Goal: Information Seeking & Learning: Learn about a topic

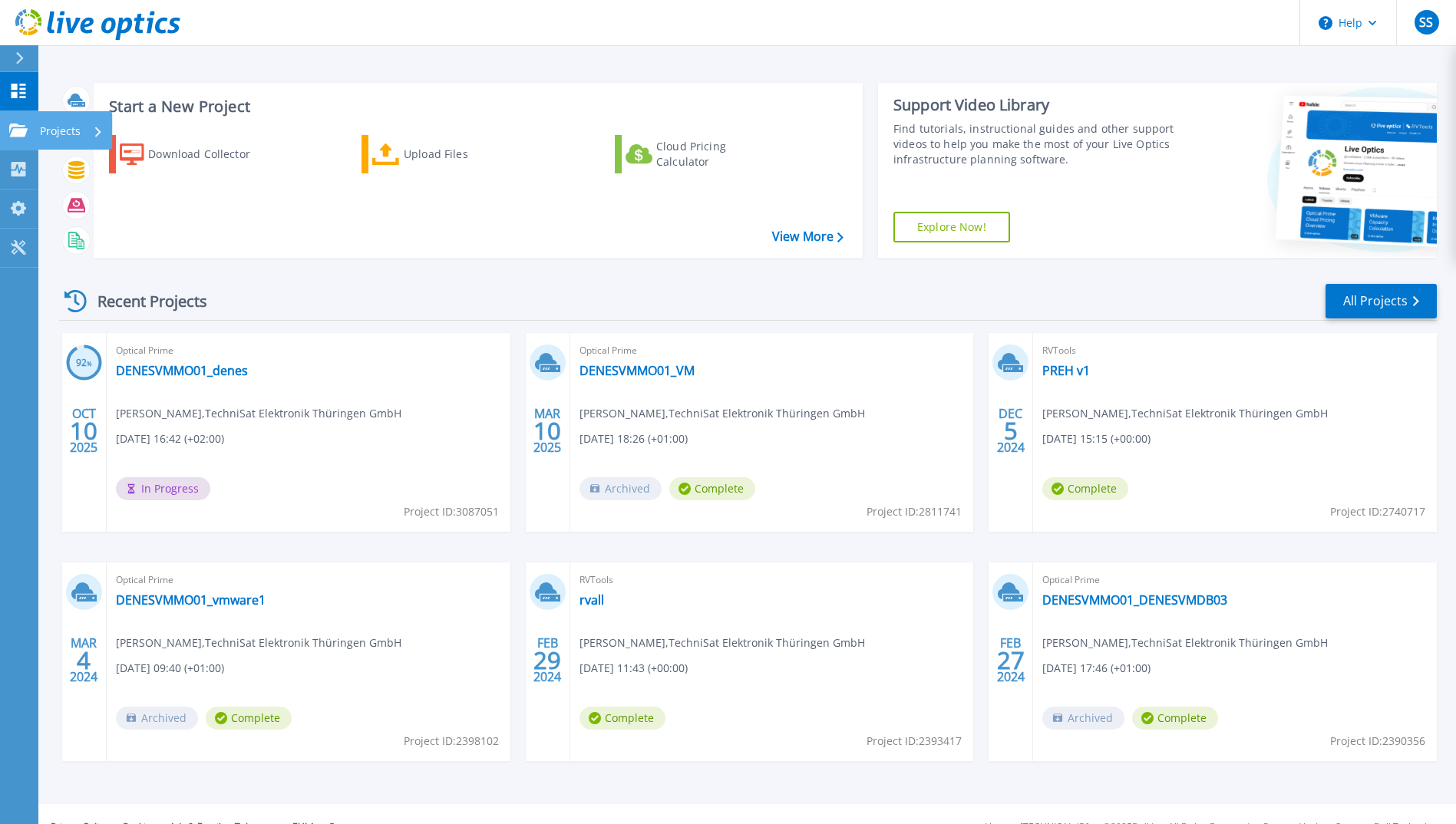
click at [13, 116] on link "Projects Projects" at bounding box center [19, 130] width 38 height 39
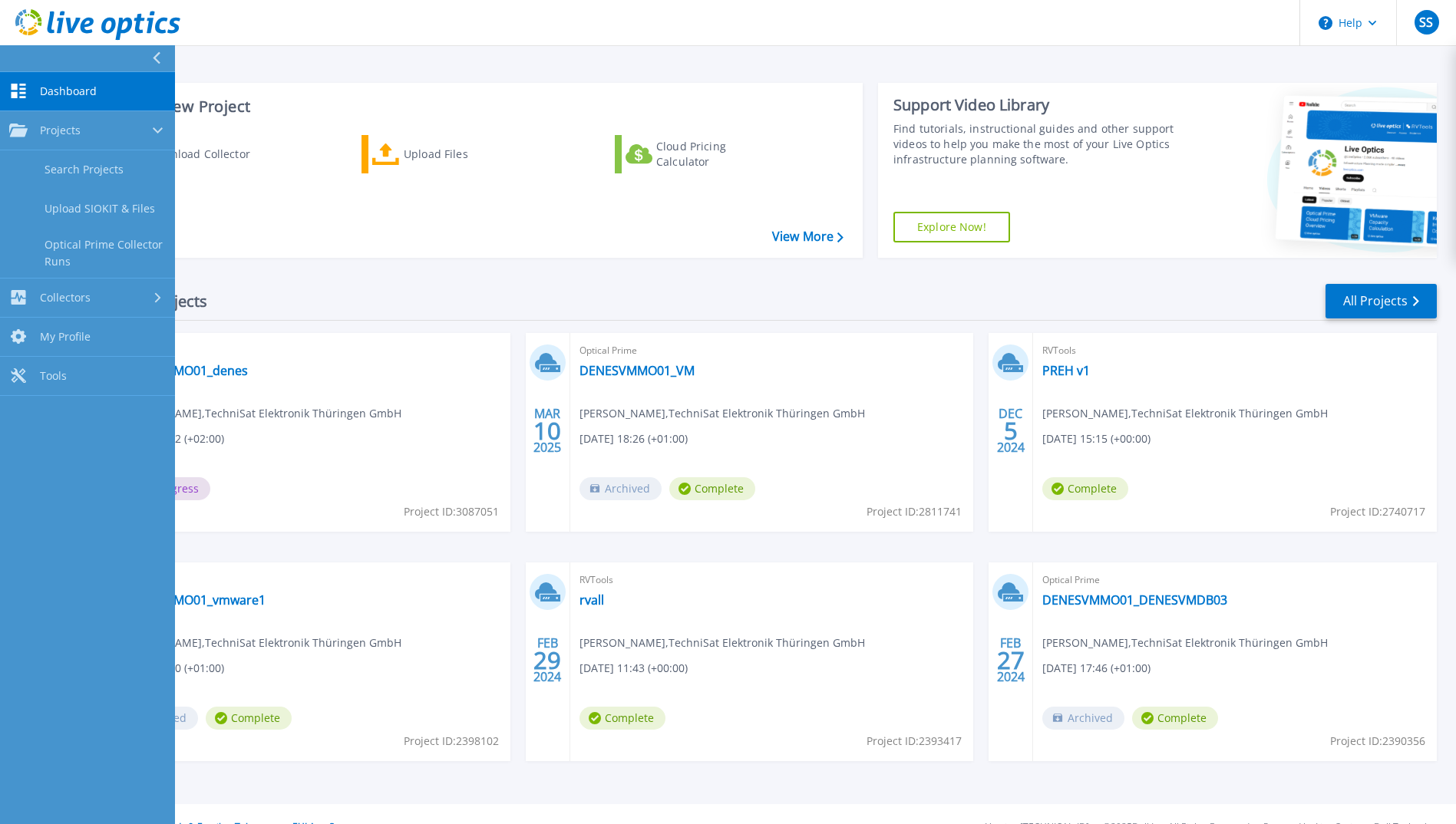
click at [75, 93] on span "Dashboard" at bounding box center [68, 92] width 57 height 14
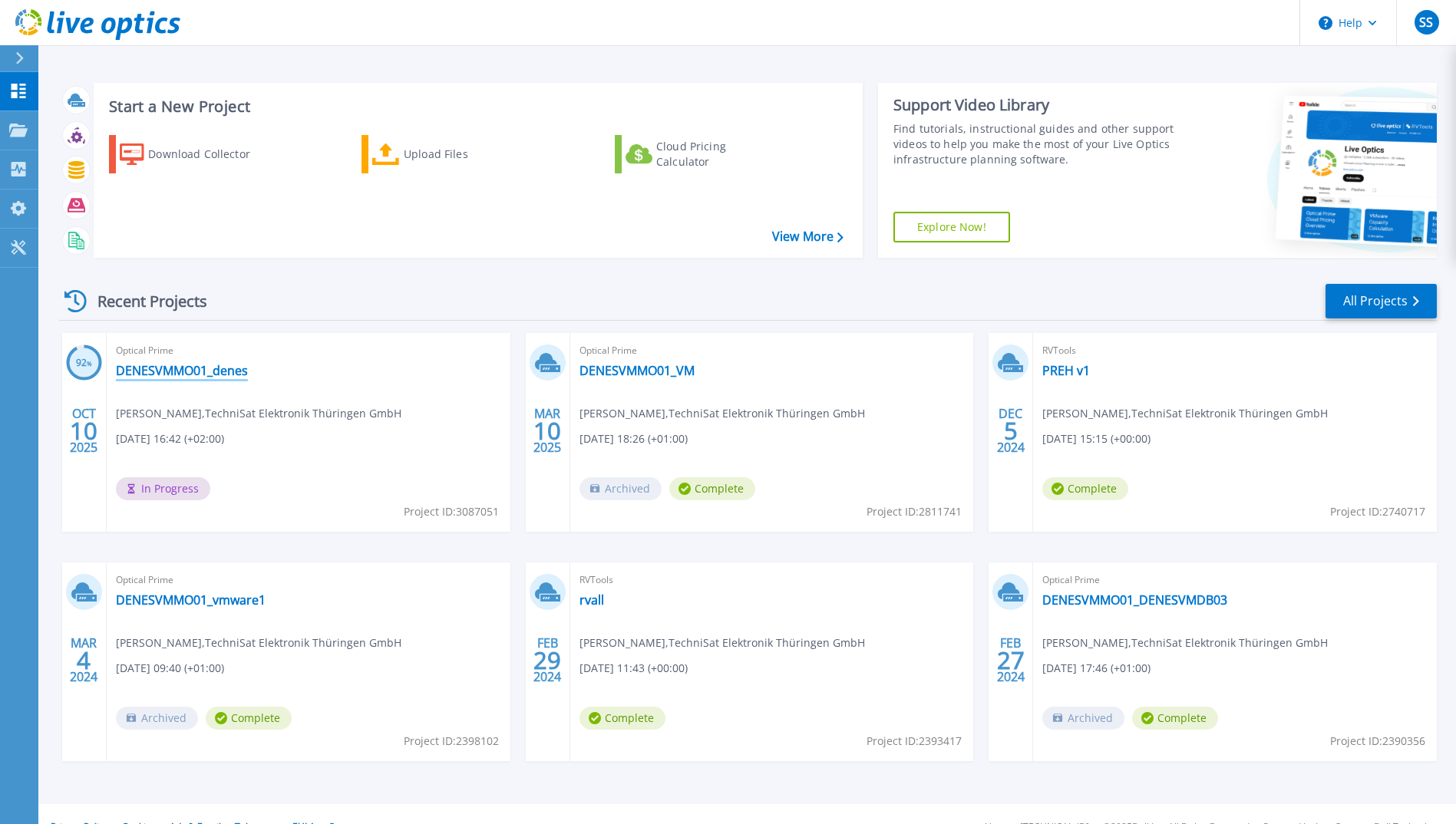
click at [211, 370] on link "DENESVMMO01_denes" at bounding box center [182, 370] width 132 height 16
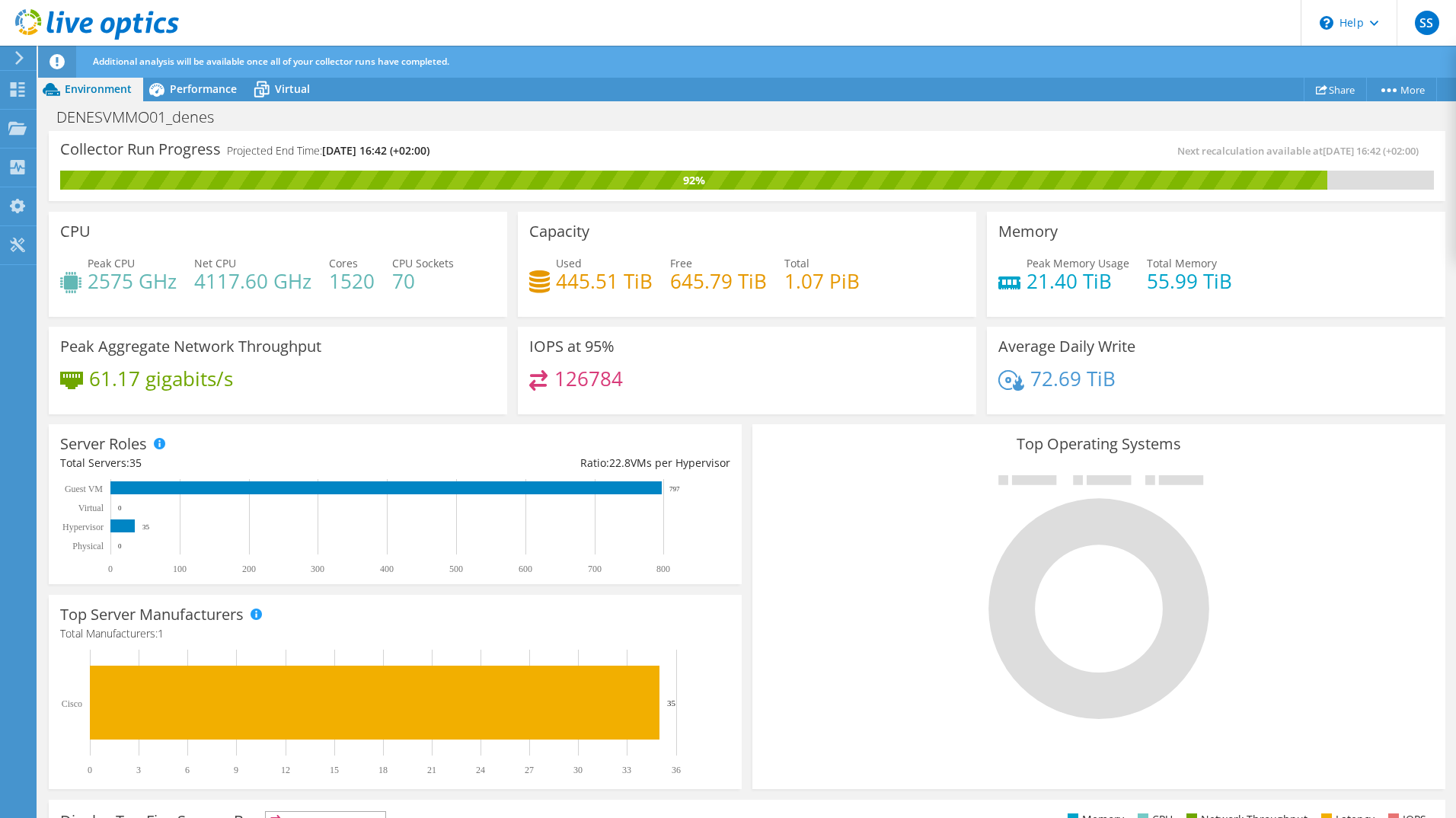
scroll to position [252, 0]
click at [177, 88] on span "Performance" at bounding box center [203, 89] width 67 height 15
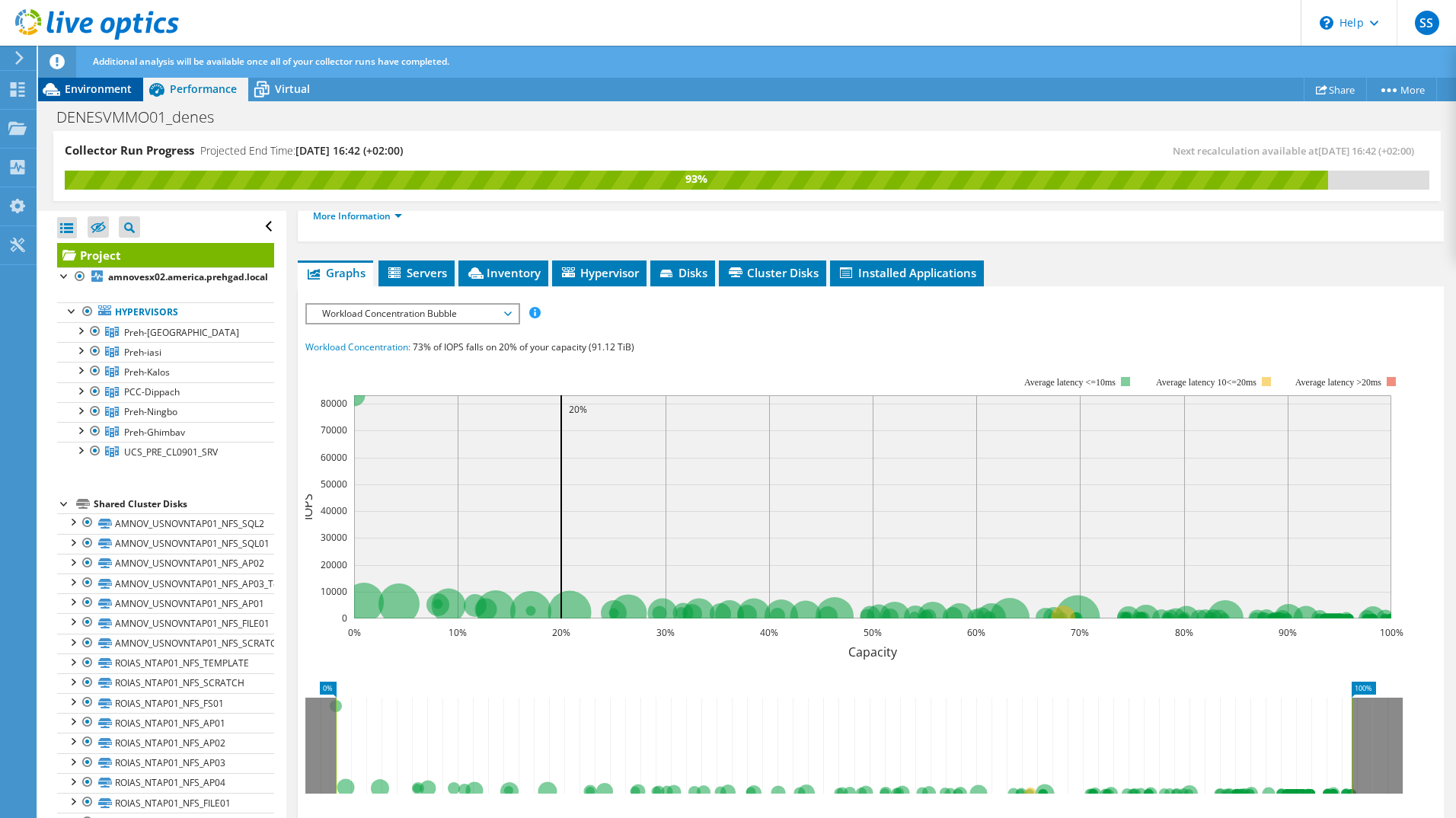
click at [71, 89] on span "Environment" at bounding box center [98, 89] width 67 height 15
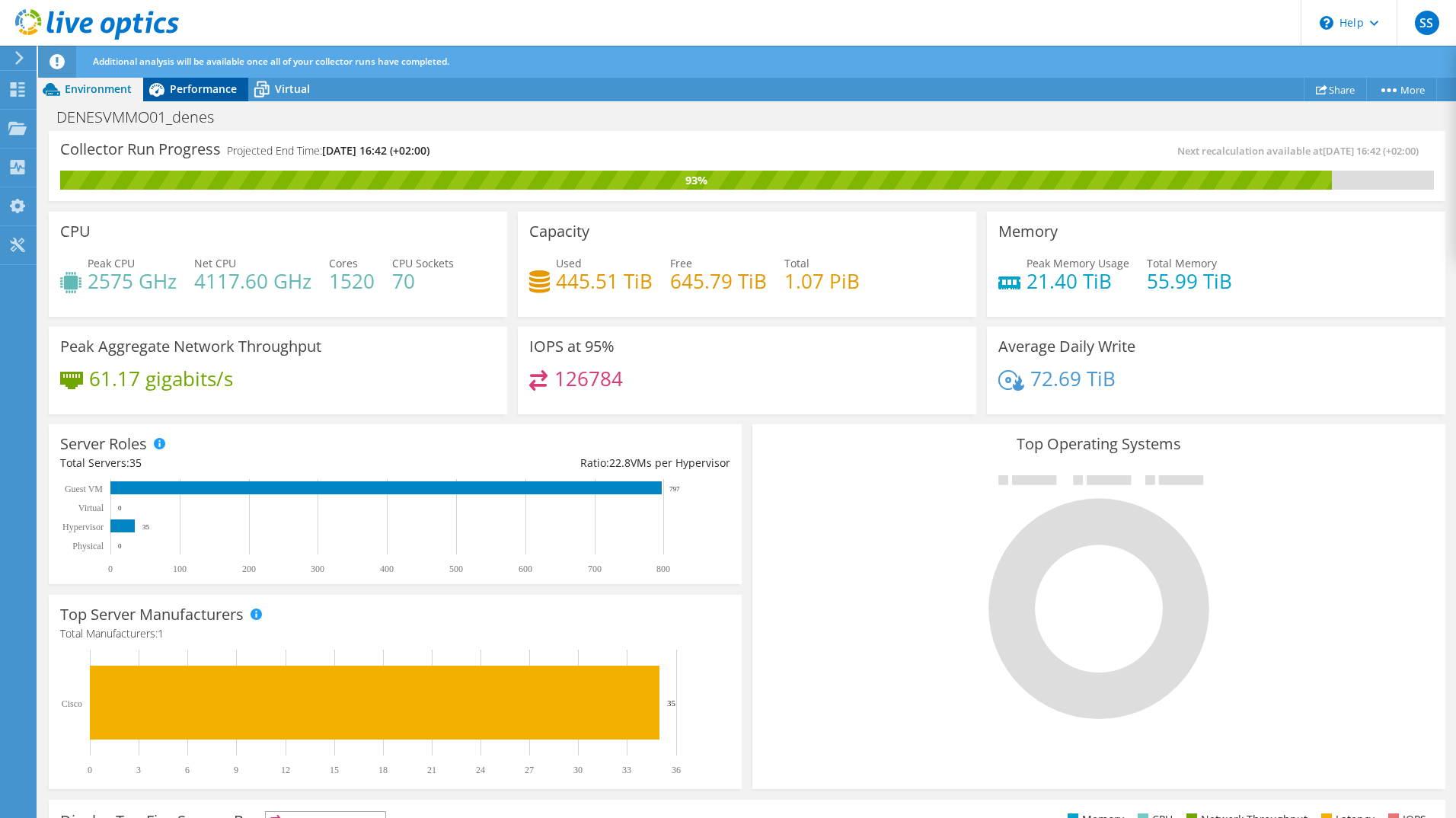
click at [196, 91] on span "Performance" at bounding box center [203, 89] width 67 height 15
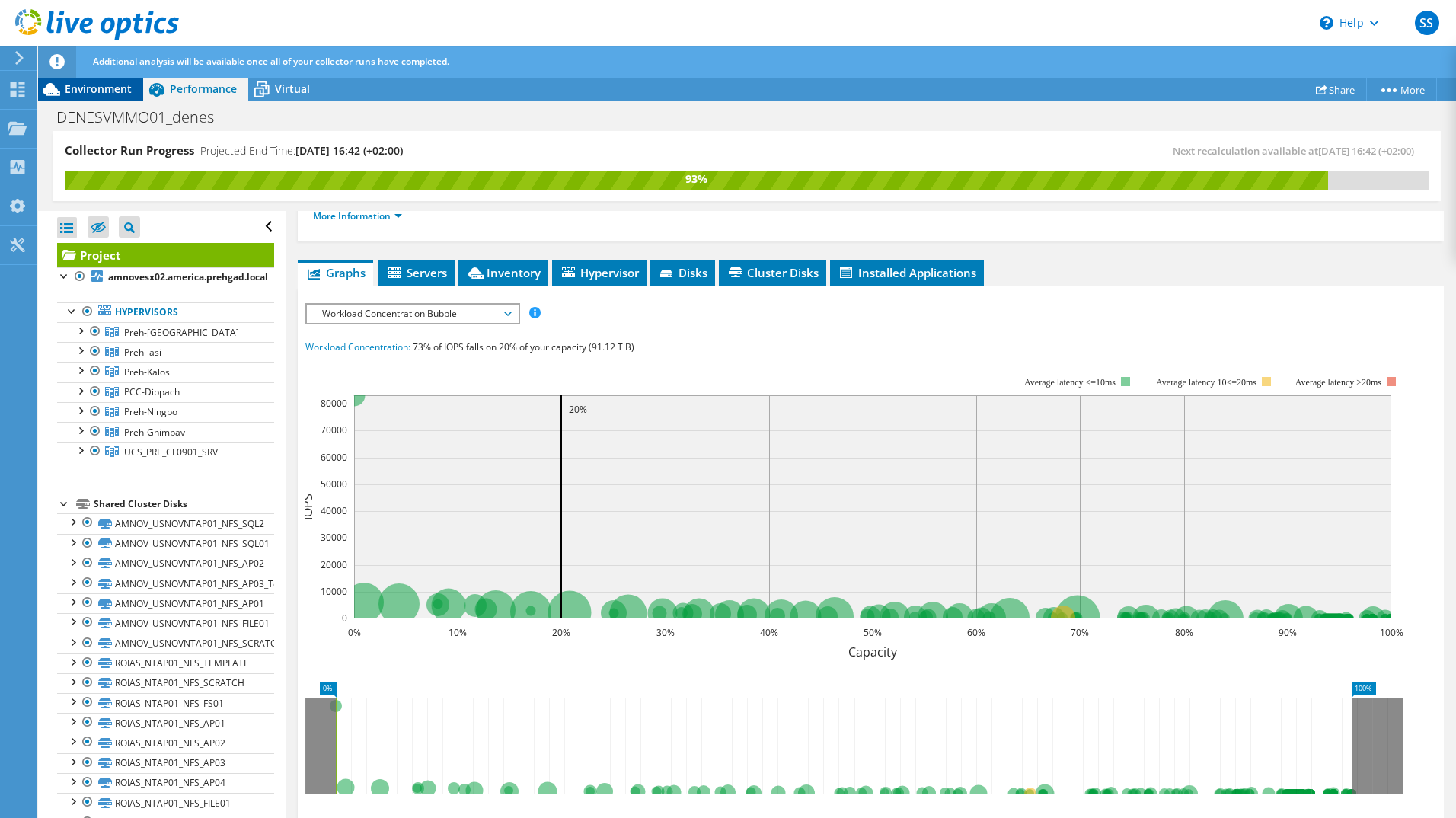
click at [100, 94] on span "Environment" at bounding box center [98, 89] width 67 height 15
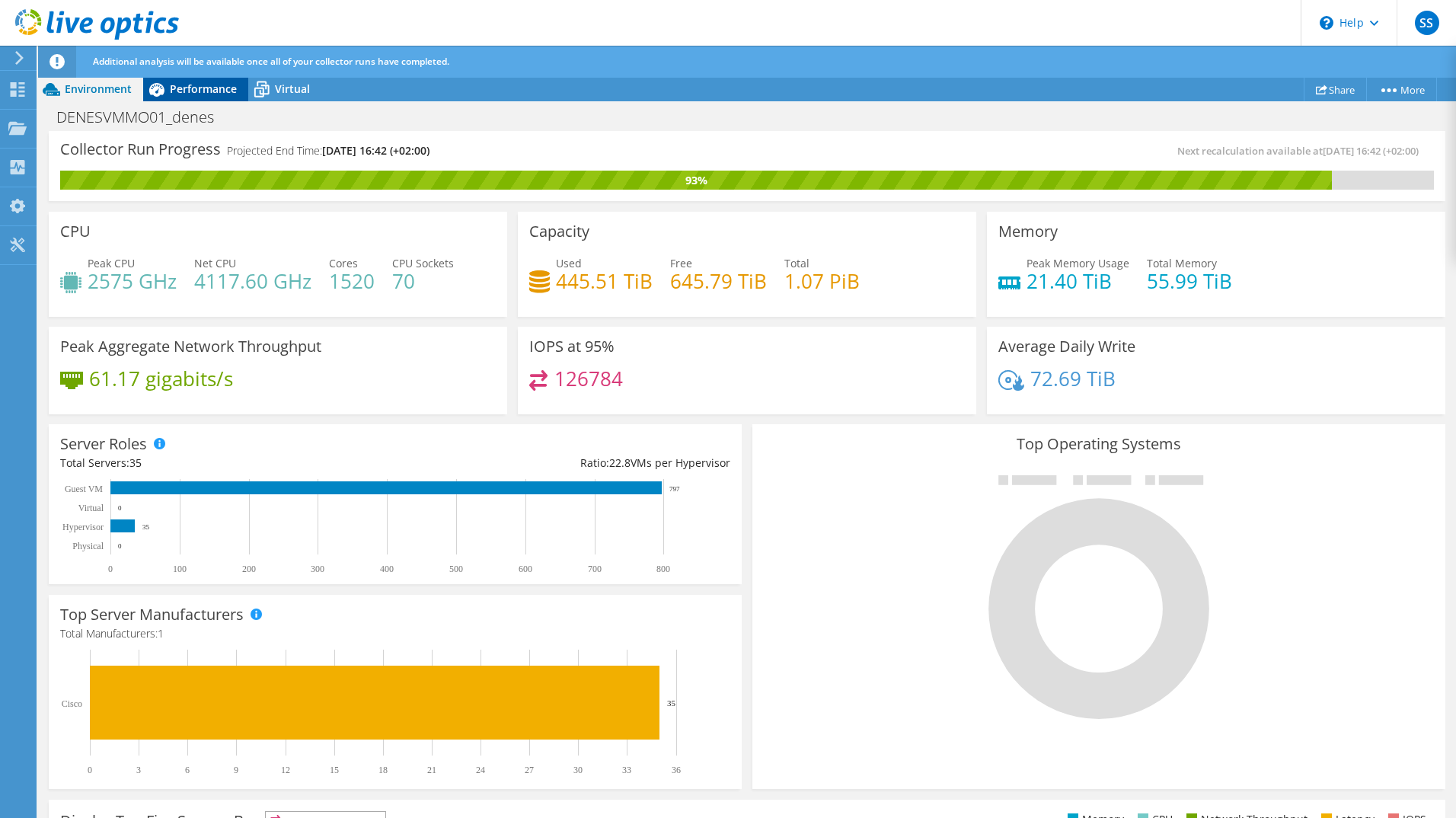
click at [207, 96] on span "Performance" at bounding box center [203, 89] width 67 height 15
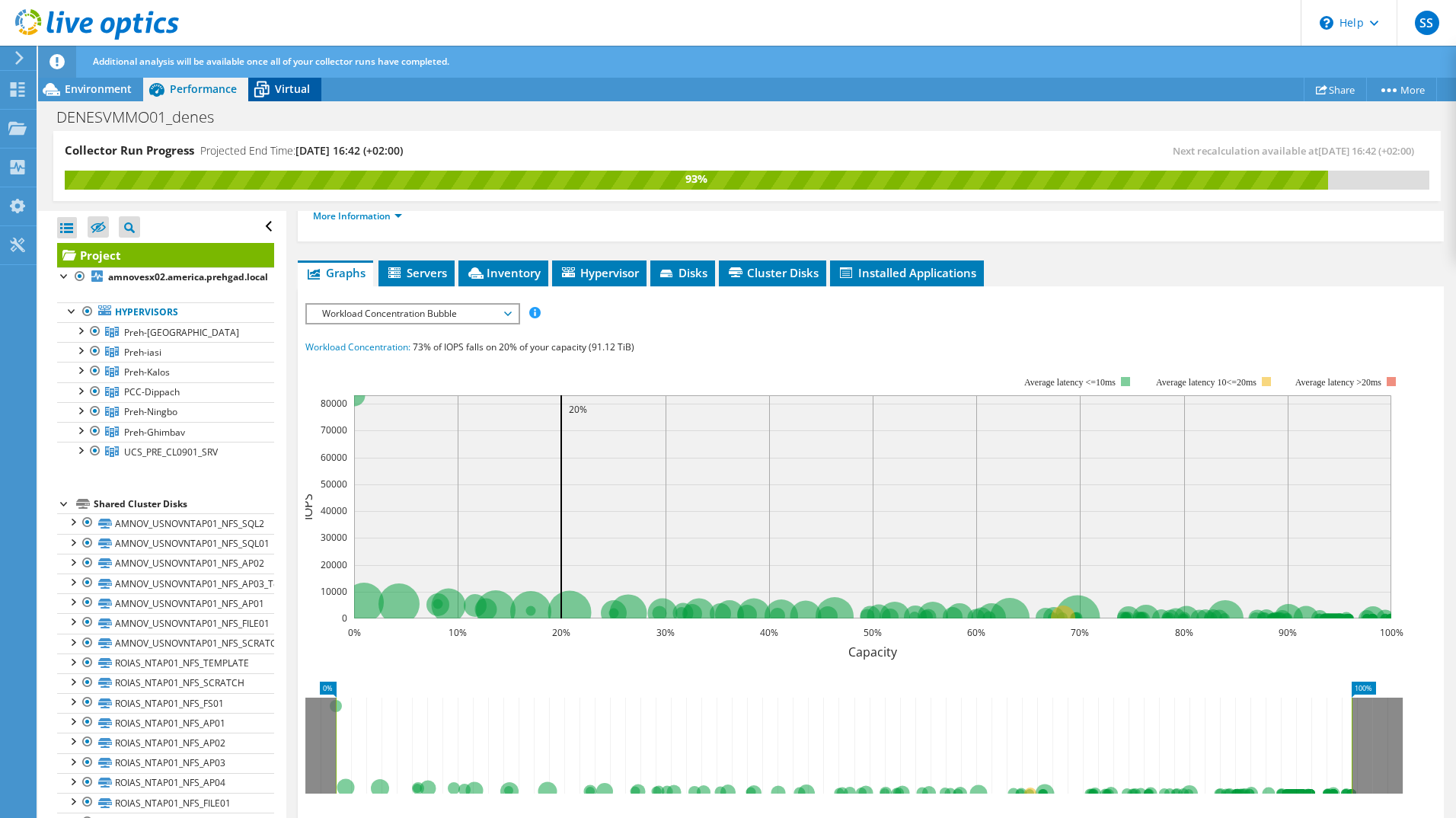
click at [284, 86] on span "Virtual" at bounding box center [292, 89] width 35 height 15
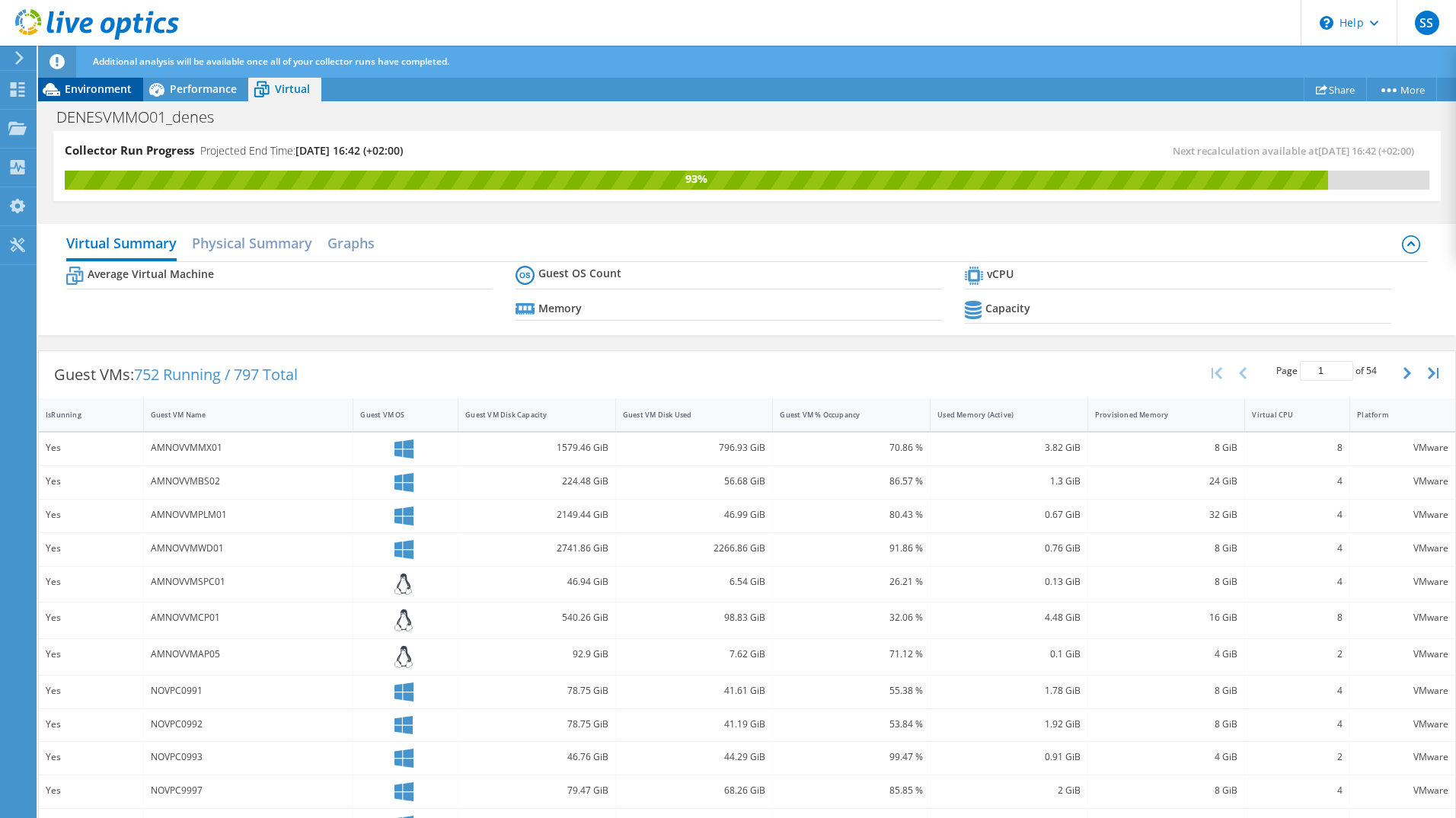
click at [79, 87] on span "Environment" at bounding box center [98, 89] width 67 height 15
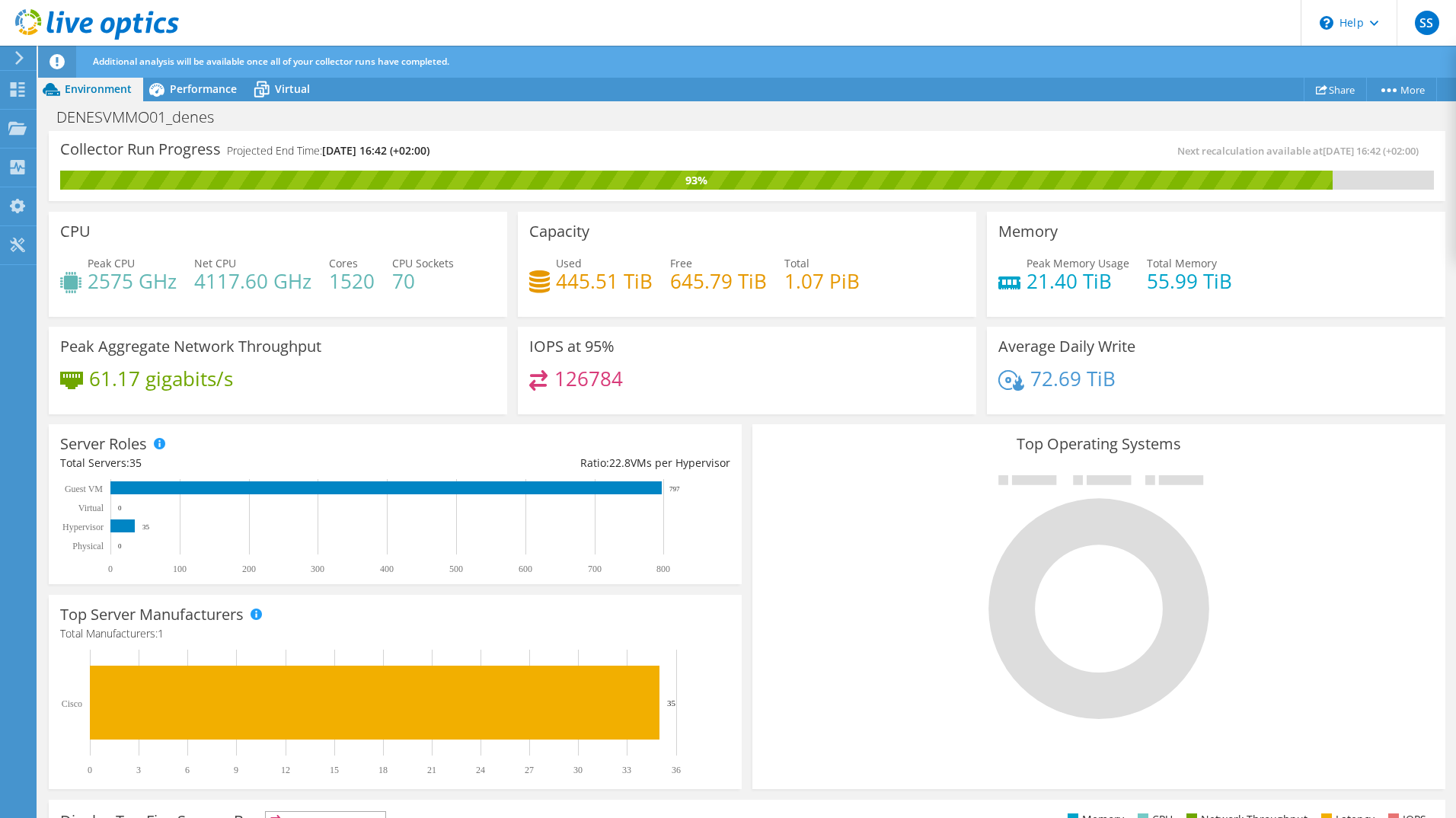
scroll to position [405, 0]
click at [195, 94] on span "Performance" at bounding box center [203, 89] width 67 height 15
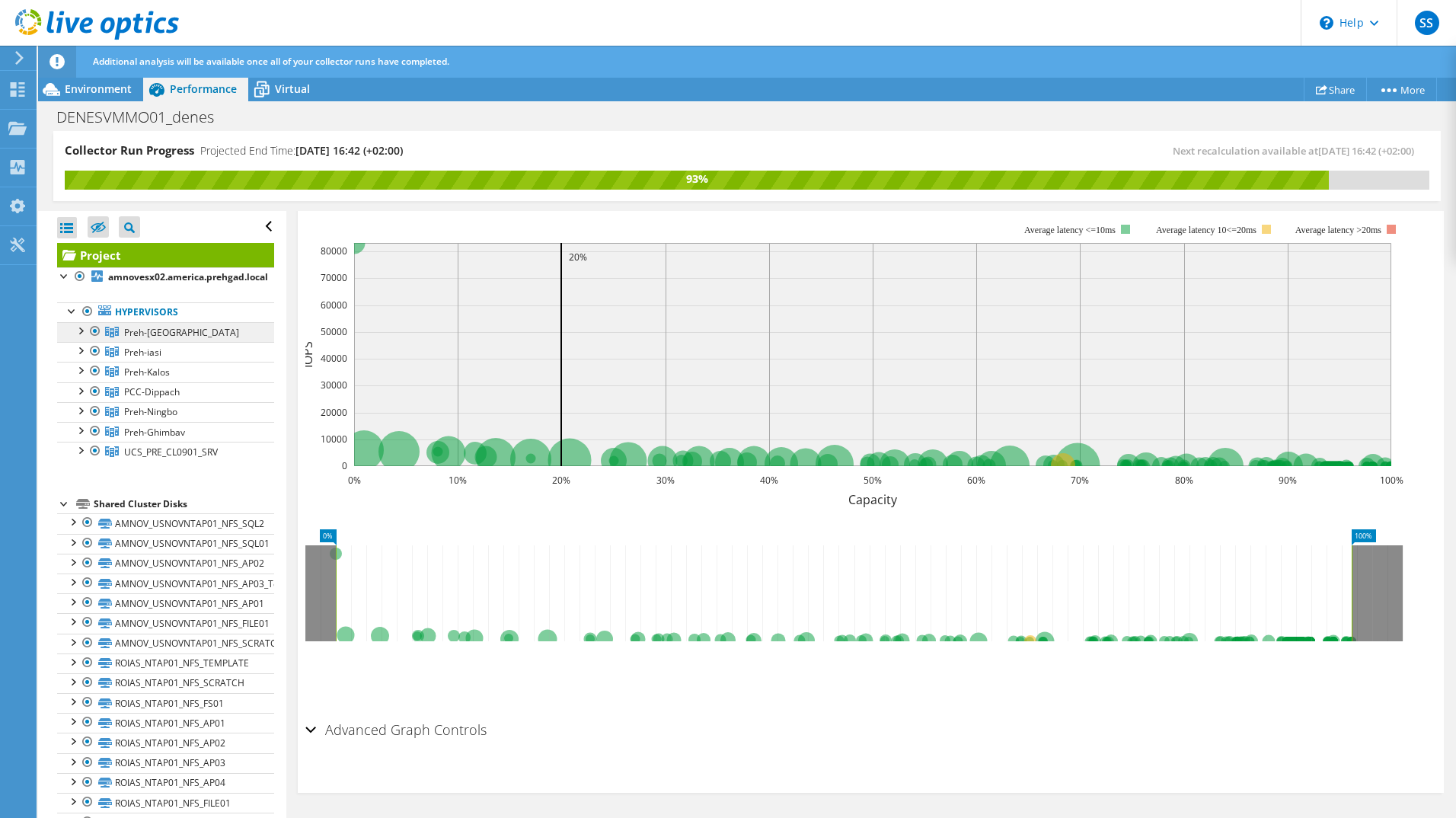
click at [134, 331] on span "Preh-[GEOGRAPHIC_DATA]" at bounding box center [181, 332] width 115 height 13
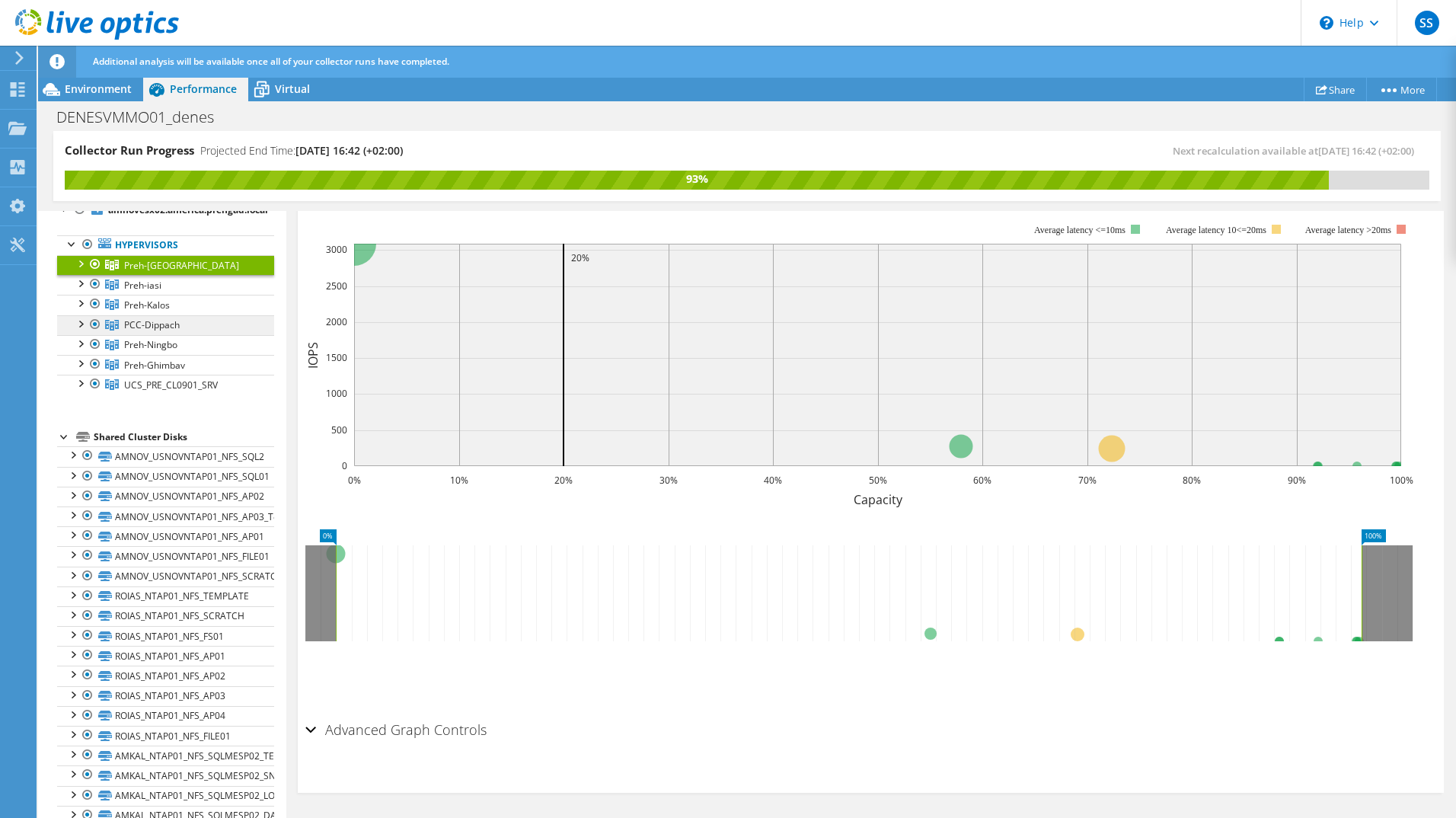
scroll to position [76, 0]
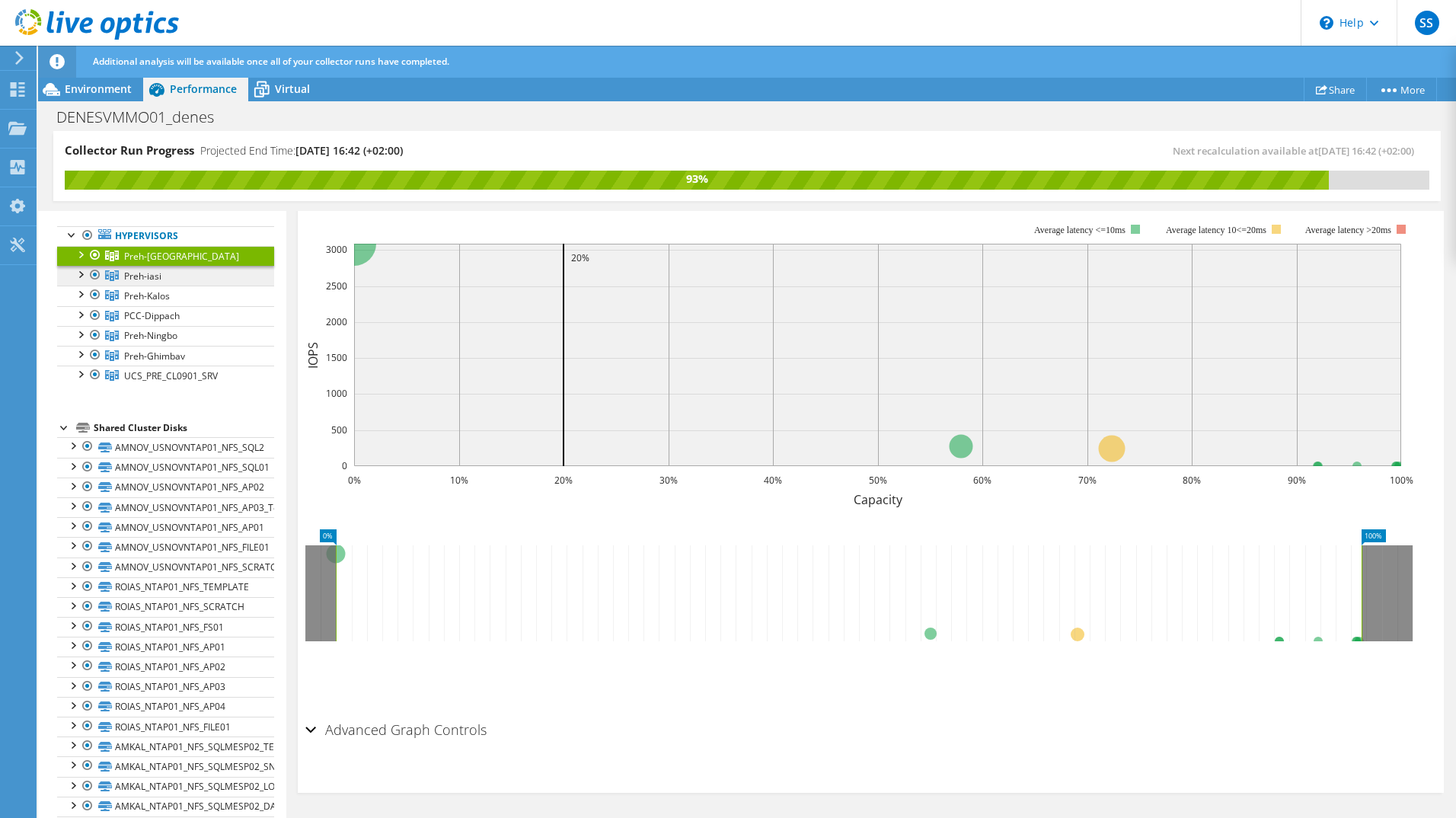
click at [144, 279] on span "Preh-iasi" at bounding box center [143, 276] width 37 height 13
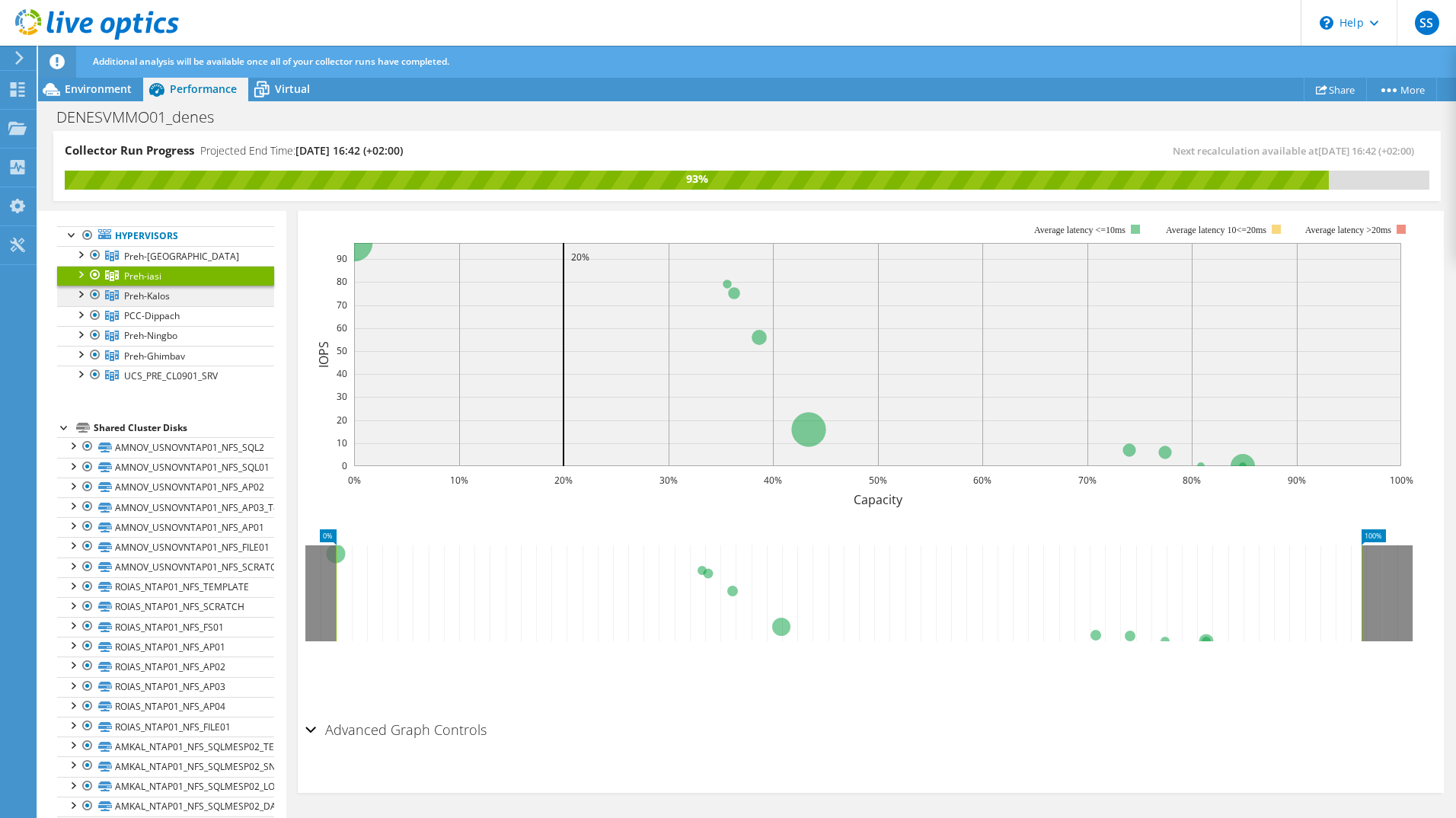
click at [142, 295] on span "Preh-Kalos" at bounding box center [146, 295] width 45 height 13
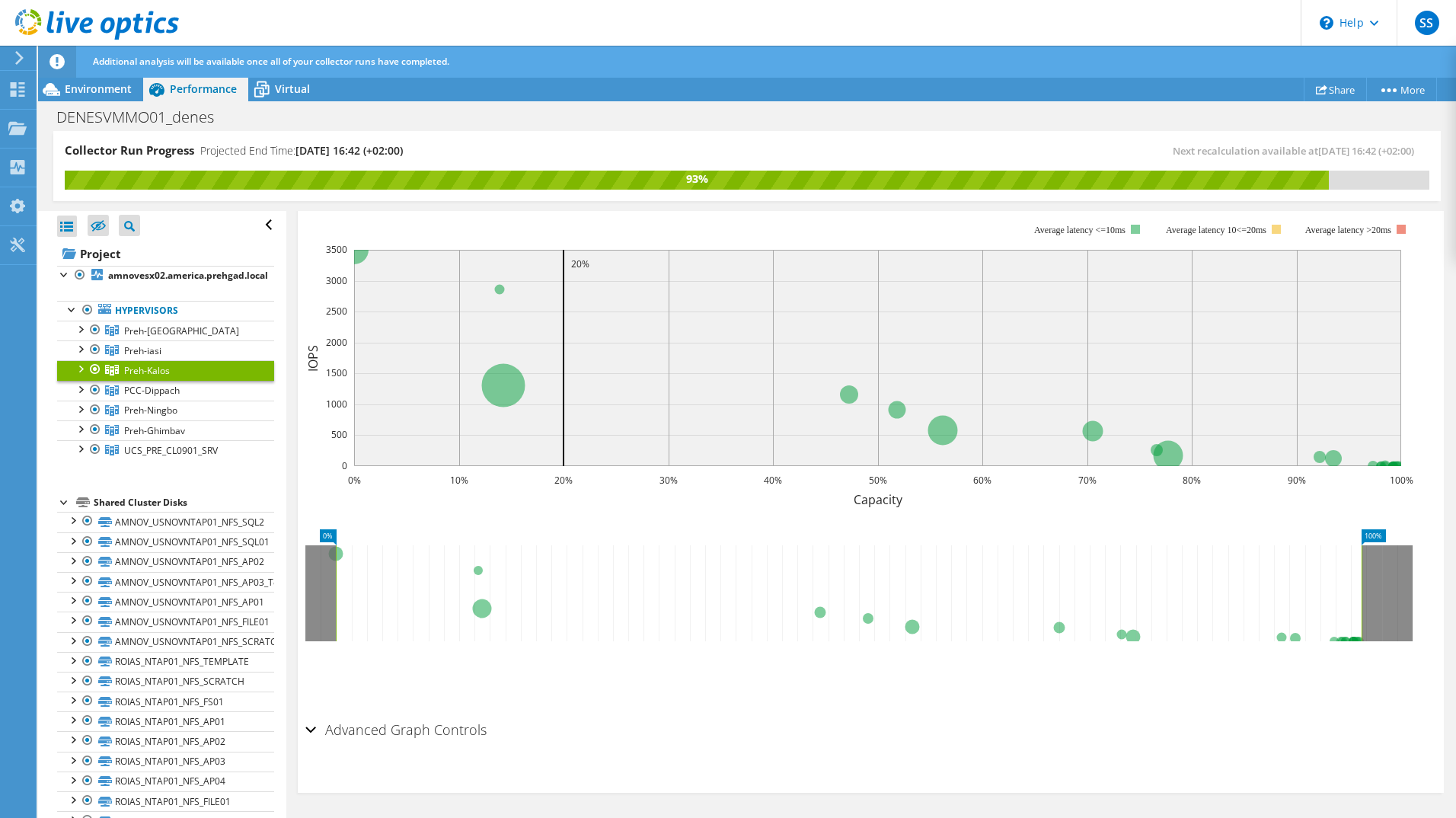
scroll to position [0, 0]
